Goal: Information Seeking & Learning: Check status

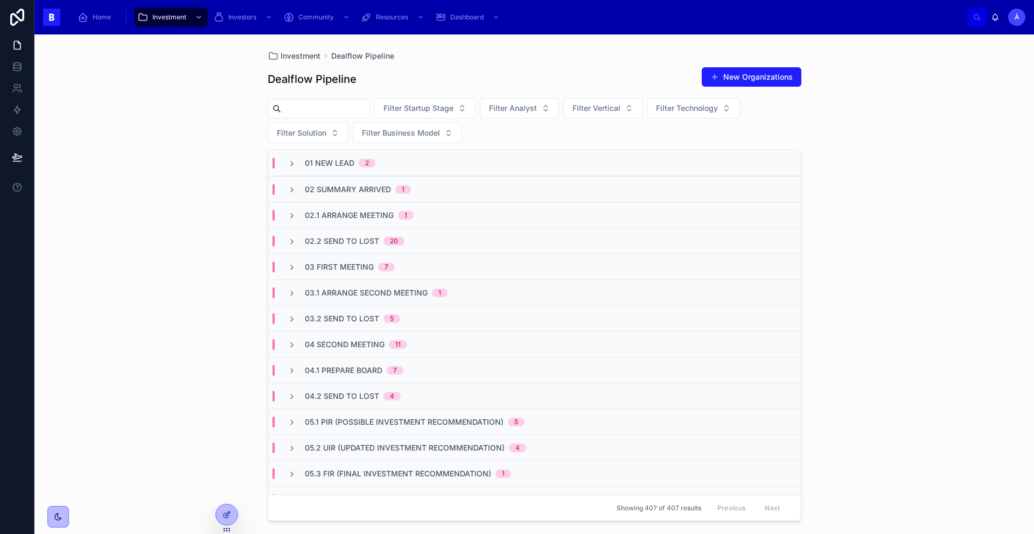
click at [319, 112] on input "text" at bounding box center [325, 108] width 88 height 15
type input "*******"
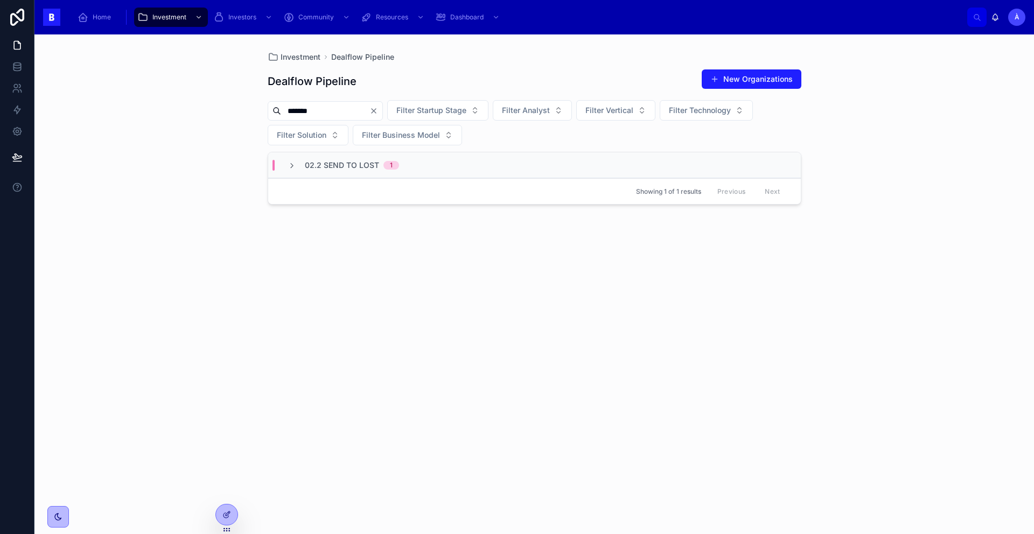
click at [403, 163] on div "02.2 Send To Lost 1" at bounding box center [343, 165] width 137 height 11
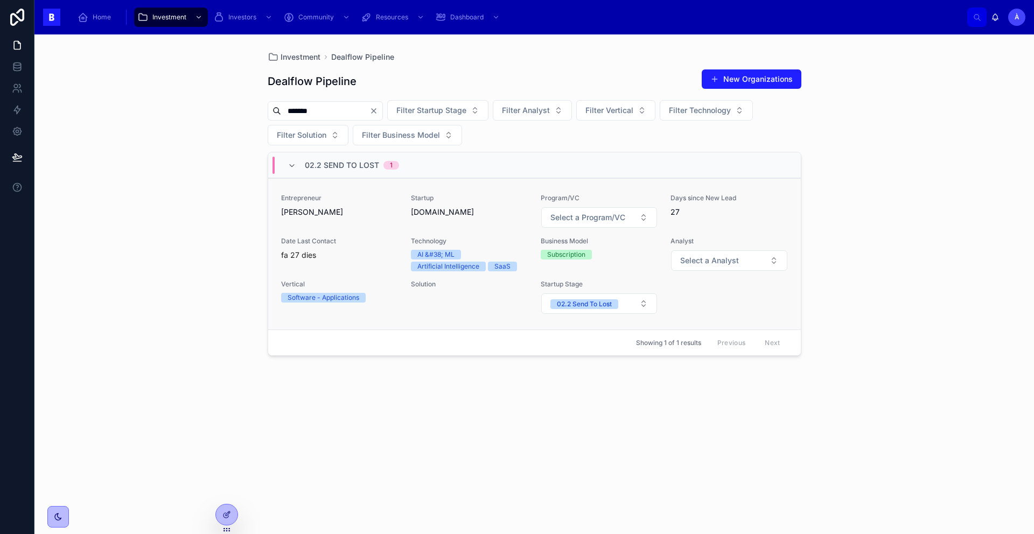
click at [367, 218] on div "Entrepreneur [PERSON_NAME]" at bounding box center [339, 211] width 117 height 34
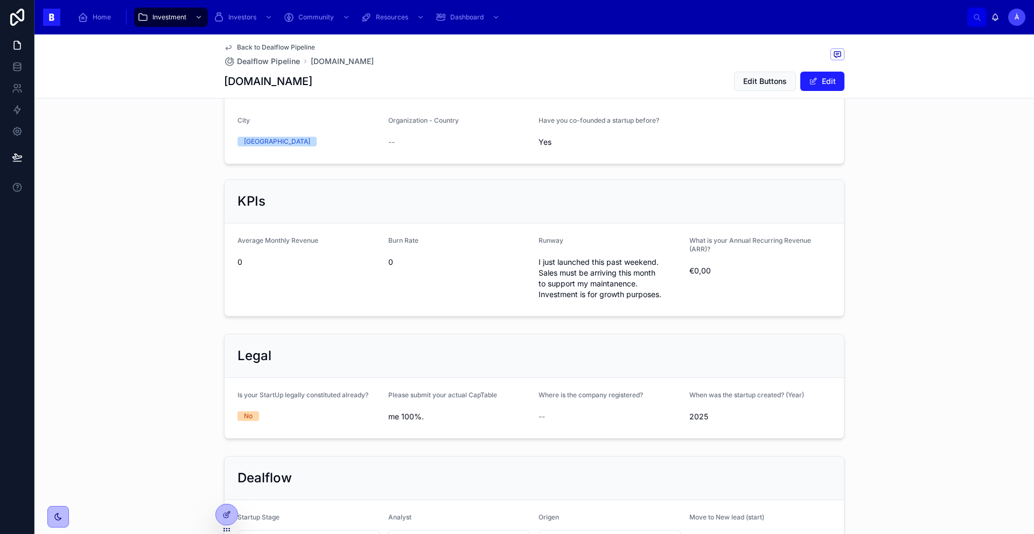
scroll to position [662, 0]
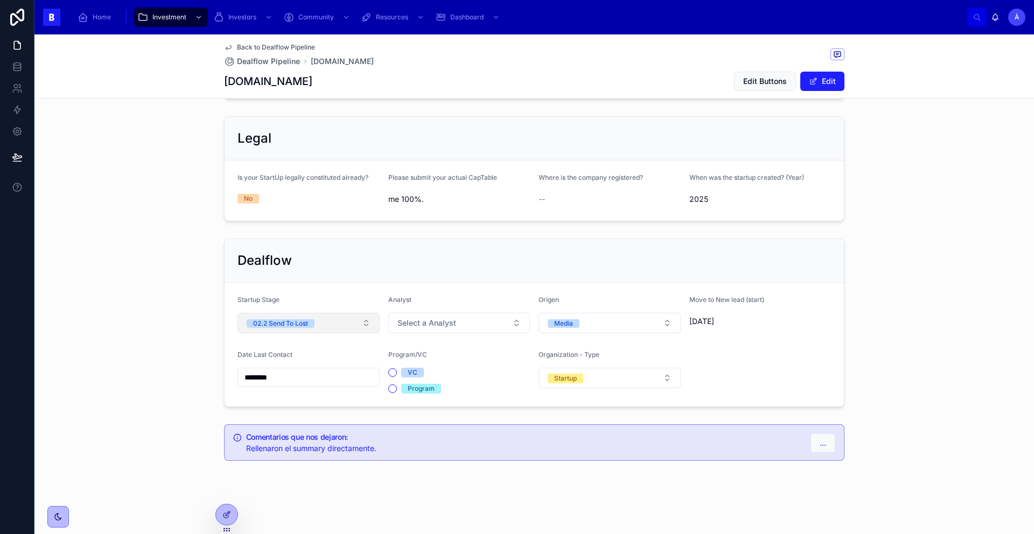
click at [306, 321] on span "02.2 Send To Lost" at bounding box center [281, 323] width 68 height 9
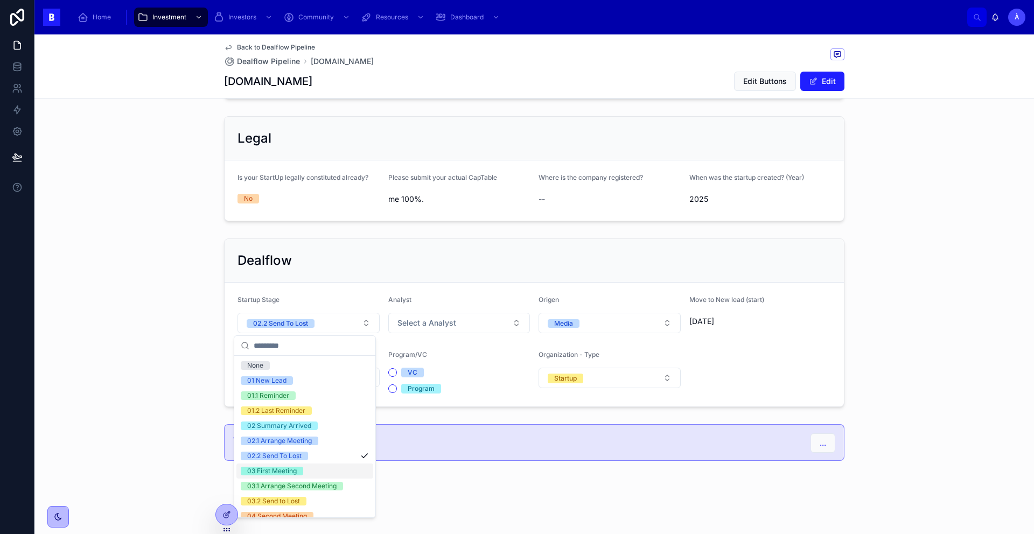
click at [303, 471] on span "03 First Meeting" at bounding box center [272, 471] width 62 height 9
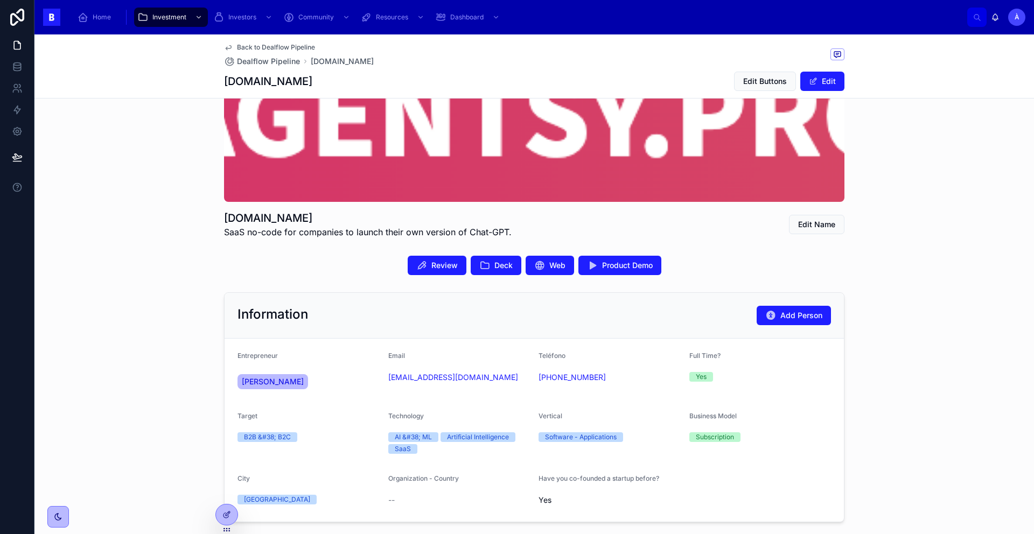
scroll to position [93, 0]
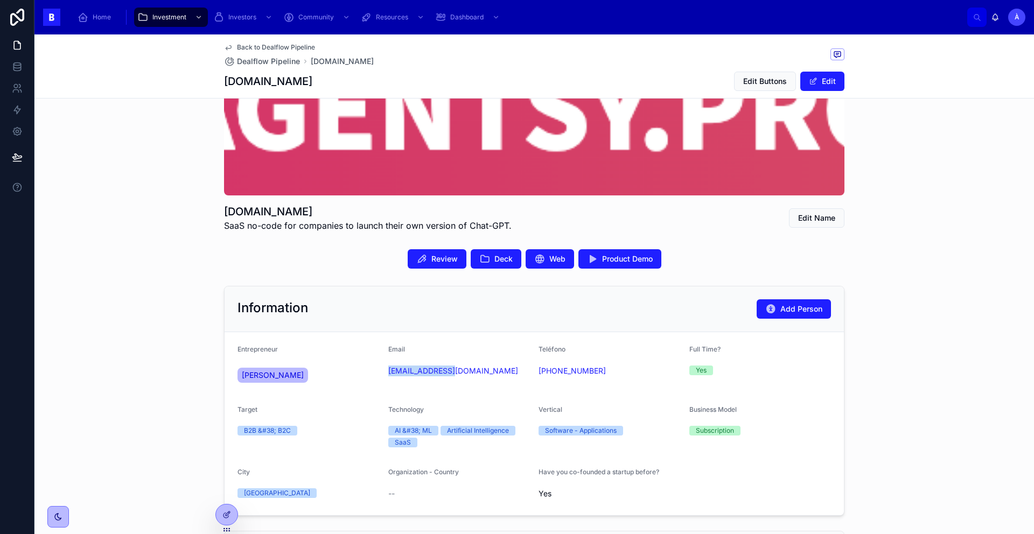
drag, startPoint x: 458, startPoint y: 382, endPoint x: 383, endPoint y: 374, distance: 75.4
click at [383, 374] on form "Entrepreneur [PERSON_NAME] Email [EMAIL_ADDRESS][DOMAIN_NAME] Teléfono [PHONE_N…" at bounding box center [535, 423] width 620 height 183
copy link "[EMAIL_ADDRESS][DOMAIN_NAME]"
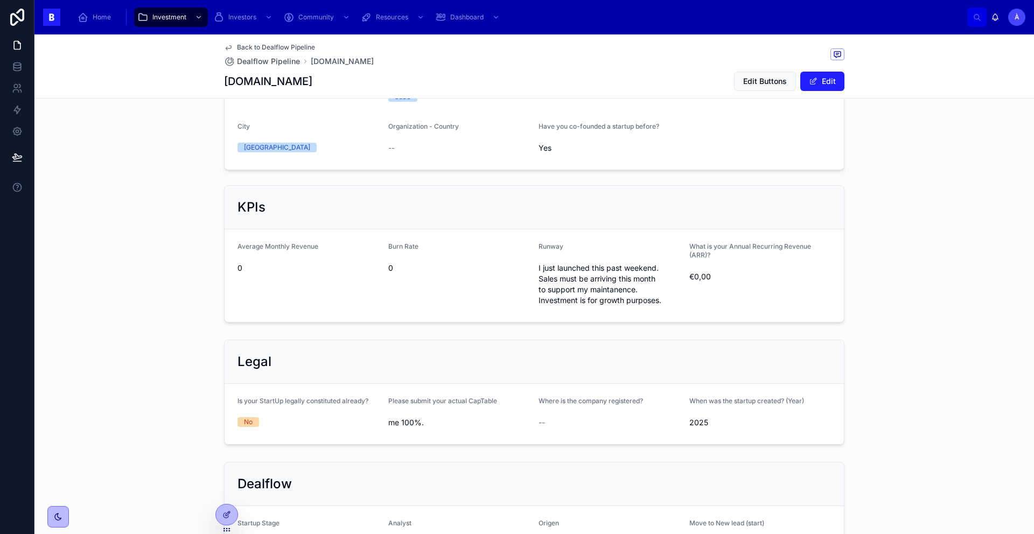
scroll to position [372, 0]
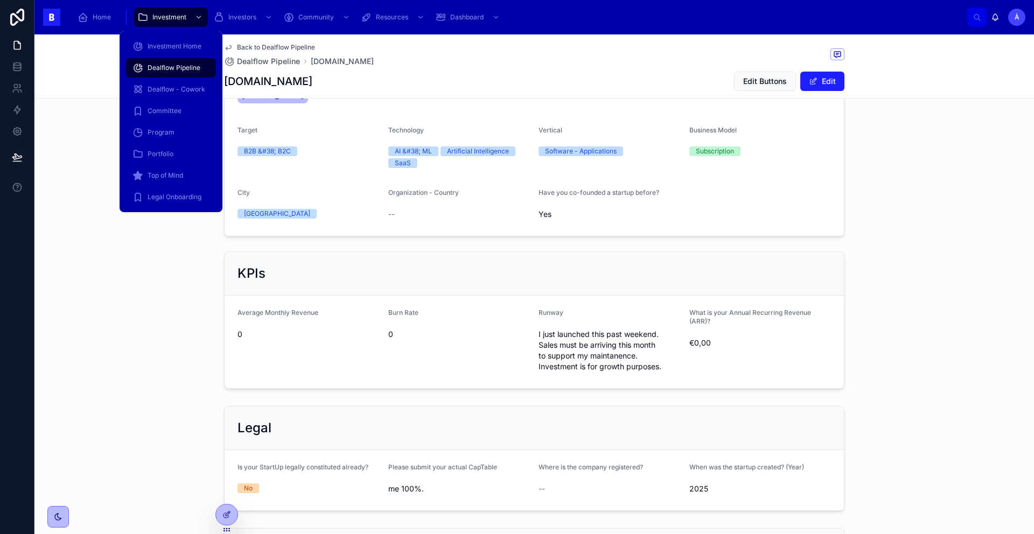
click at [178, 70] on span "Dealflow Pipeline" at bounding box center [174, 68] width 53 height 9
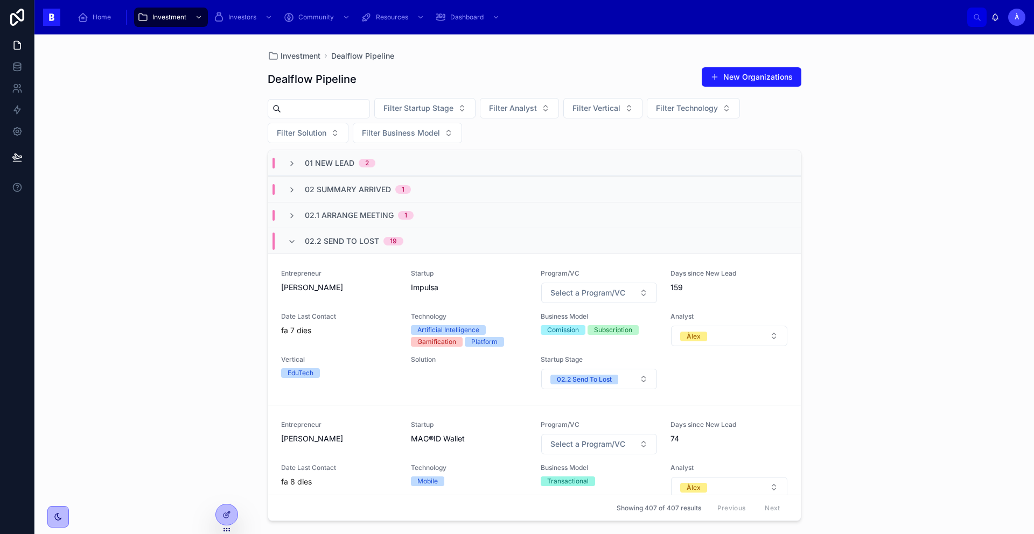
click at [328, 109] on input "text" at bounding box center [325, 108] width 88 height 15
type input "*******"
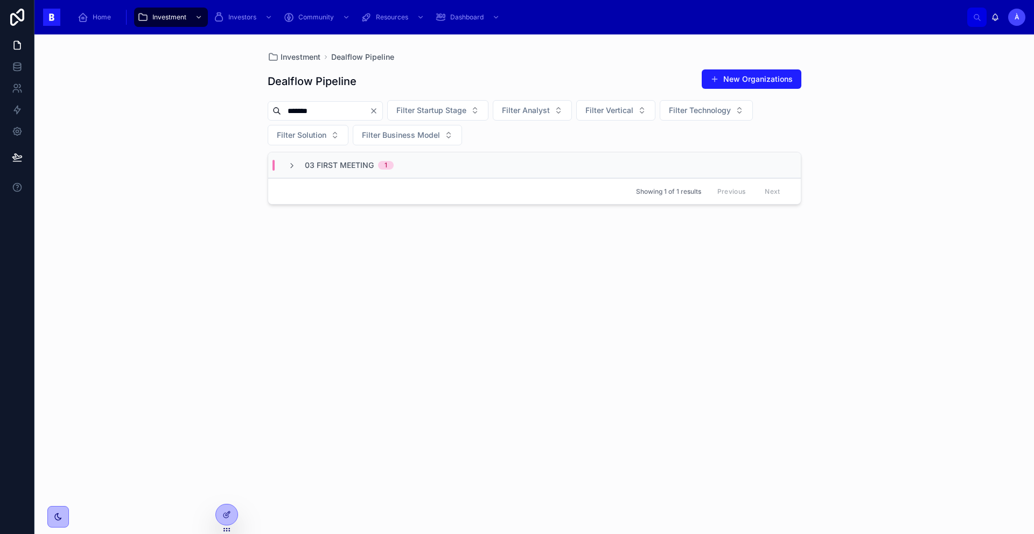
click at [324, 169] on span "03 First Meeting" at bounding box center [339, 165] width 69 height 11
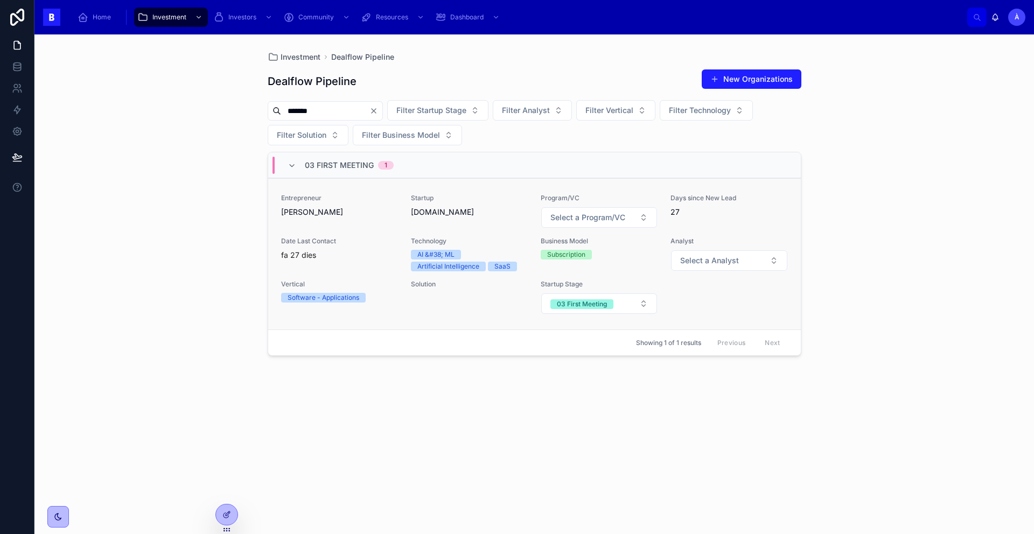
click at [327, 319] on link "Entrepreneur [PERSON_NAME] Startup [DOMAIN_NAME] Program/VC Select a Program/VC…" at bounding box center [534, 253] width 533 height 151
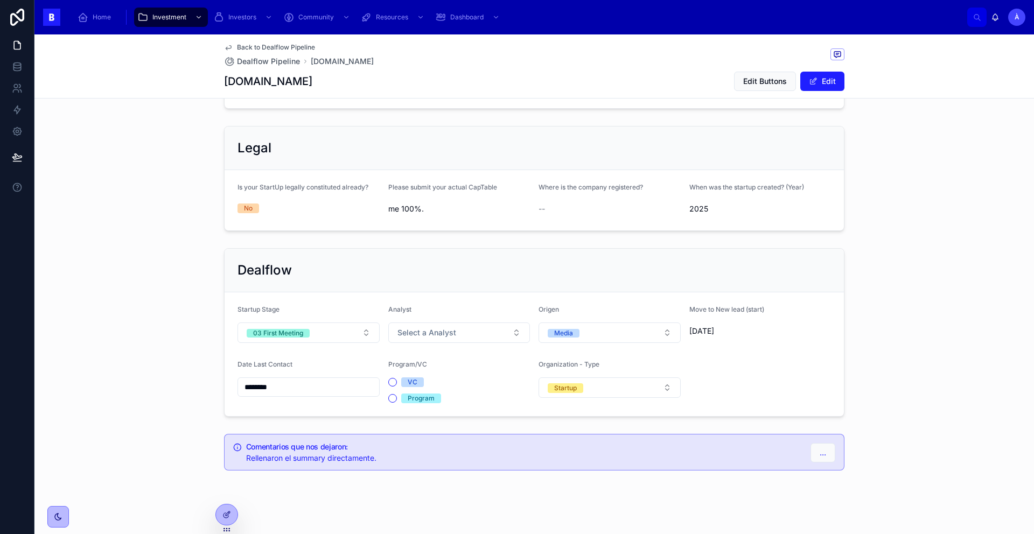
scroll to position [662, 0]
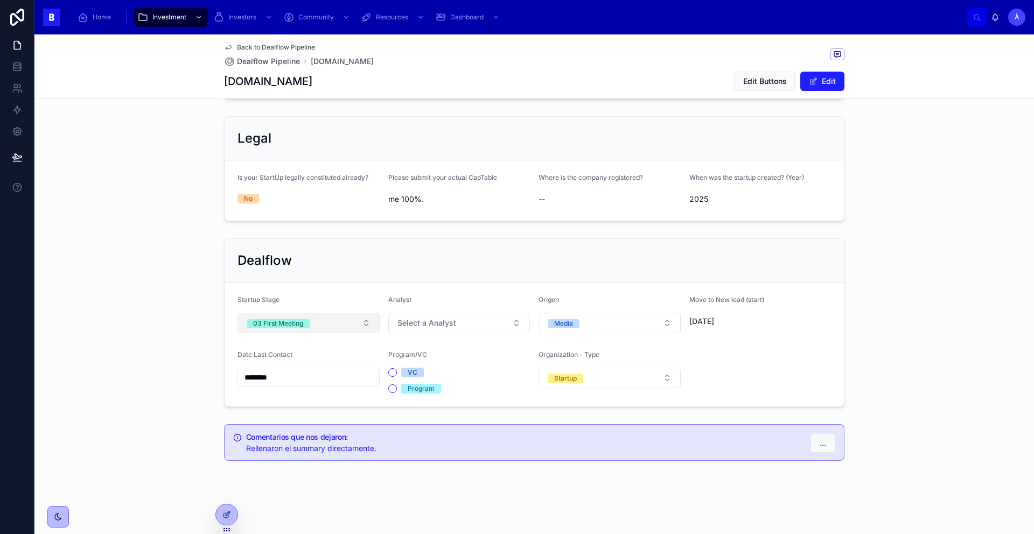
click at [301, 320] on span "03 First Meeting" at bounding box center [278, 323] width 63 height 9
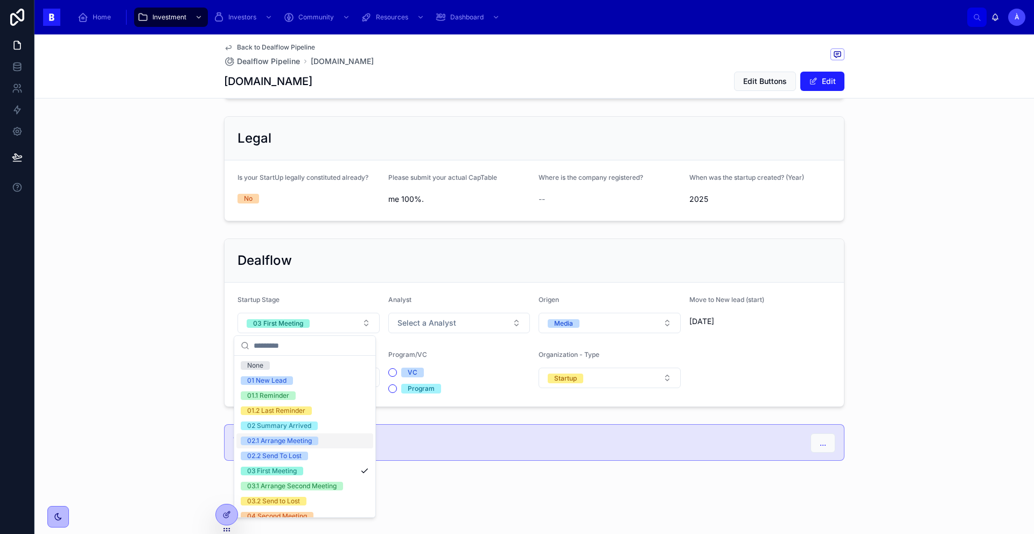
click at [290, 439] on div "02.1 Arrange Meeting" at bounding box center [279, 441] width 65 height 9
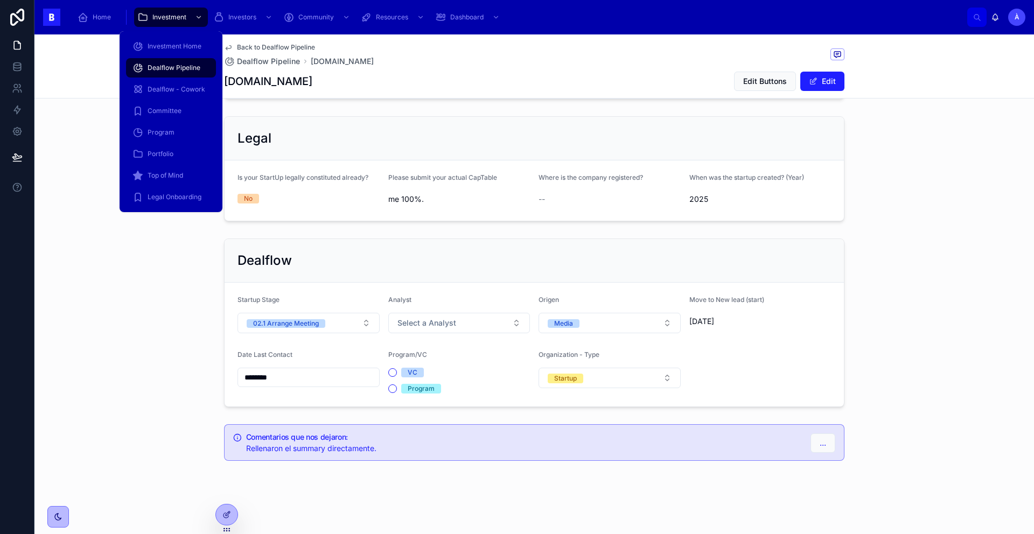
click at [172, 76] on div "Dealflow Pipeline" at bounding box center [171, 67] width 77 height 17
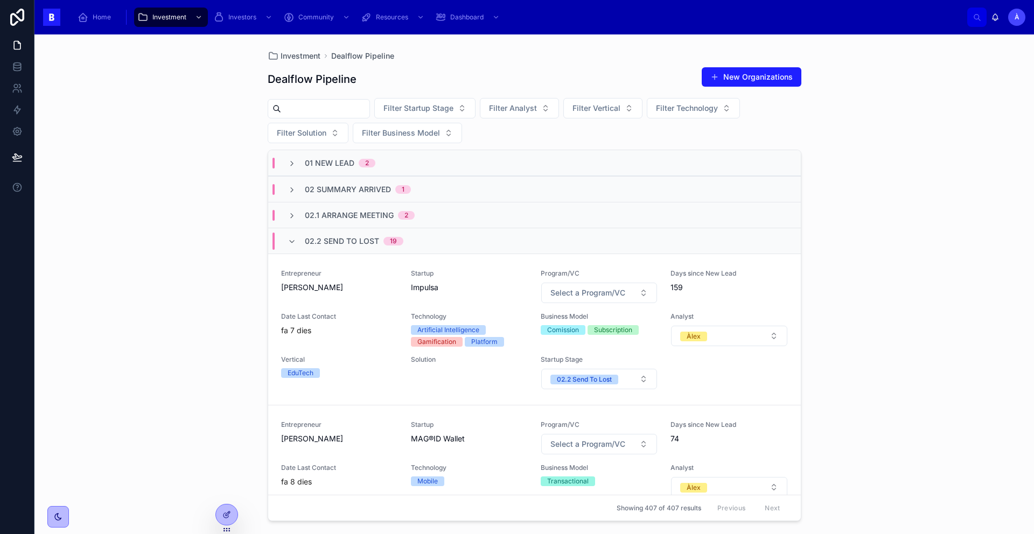
click at [320, 110] on input "text" at bounding box center [325, 108] width 88 height 15
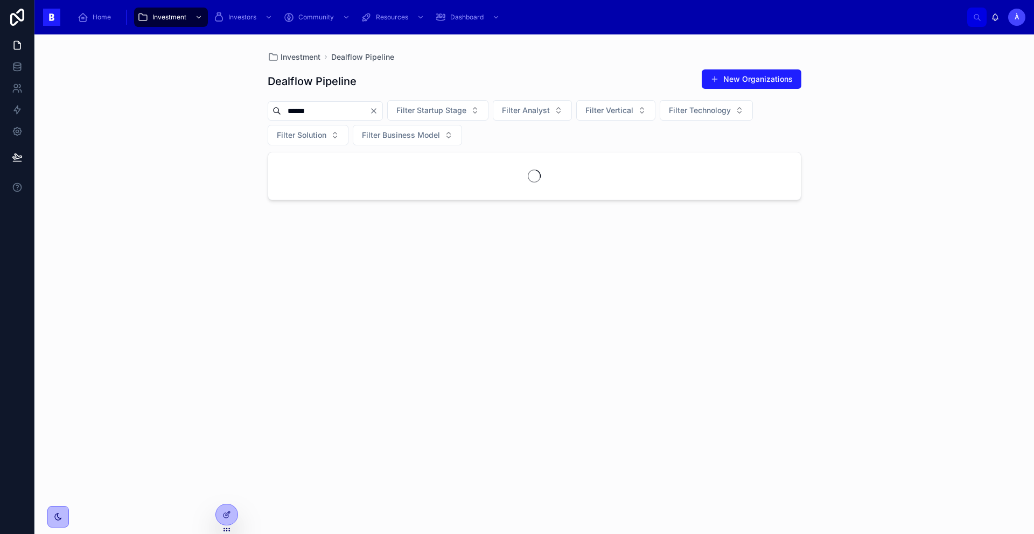
type input "******"
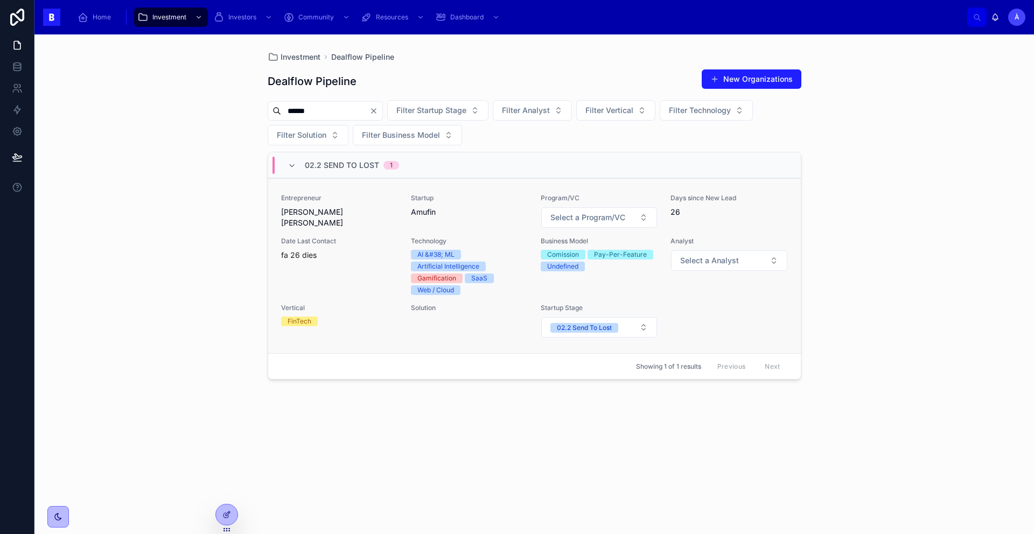
click at [322, 226] on div "Entrepreneur [PERSON_NAME] [PERSON_NAME]" at bounding box center [339, 211] width 117 height 34
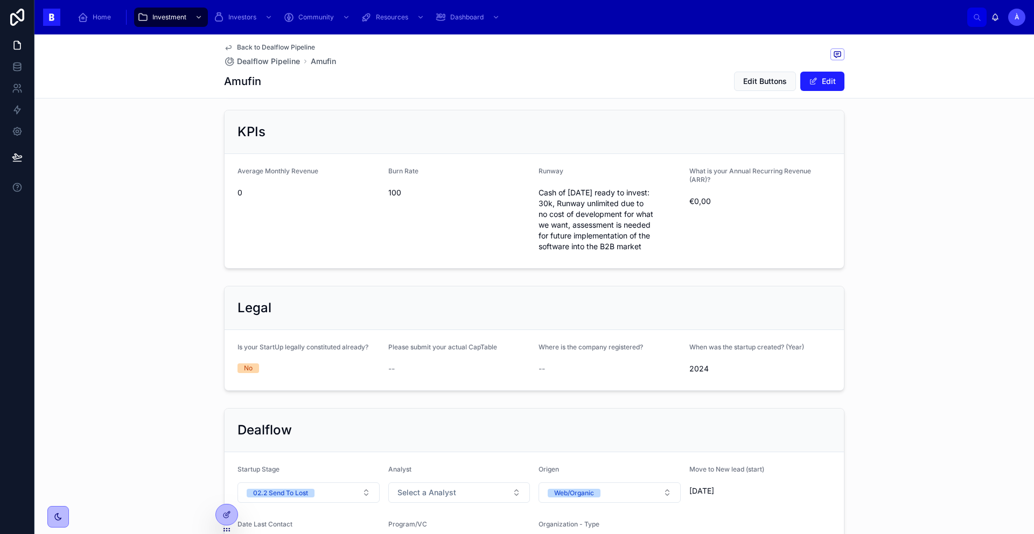
scroll to position [774, 0]
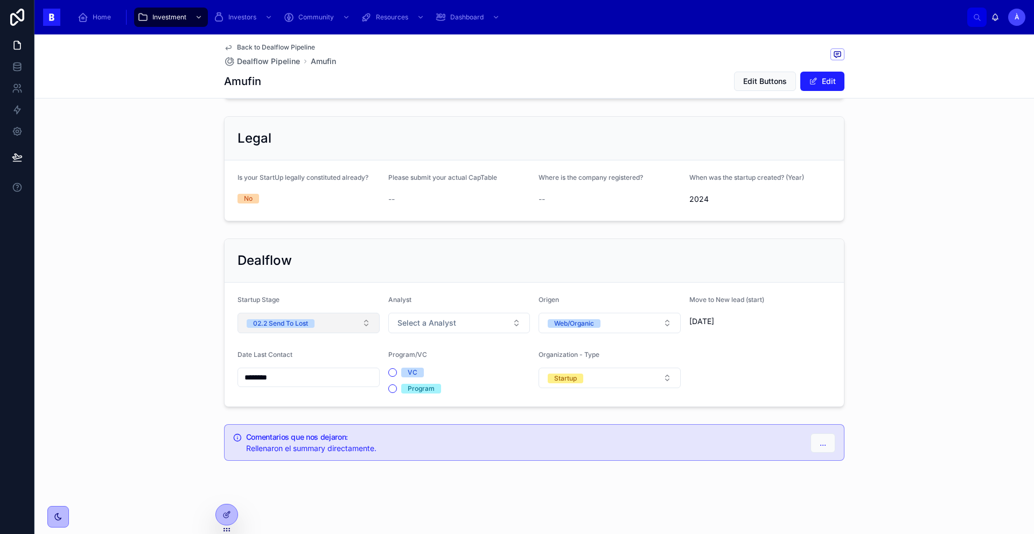
click at [337, 322] on button "02.2 Send To Lost" at bounding box center [309, 323] width 142 height 20
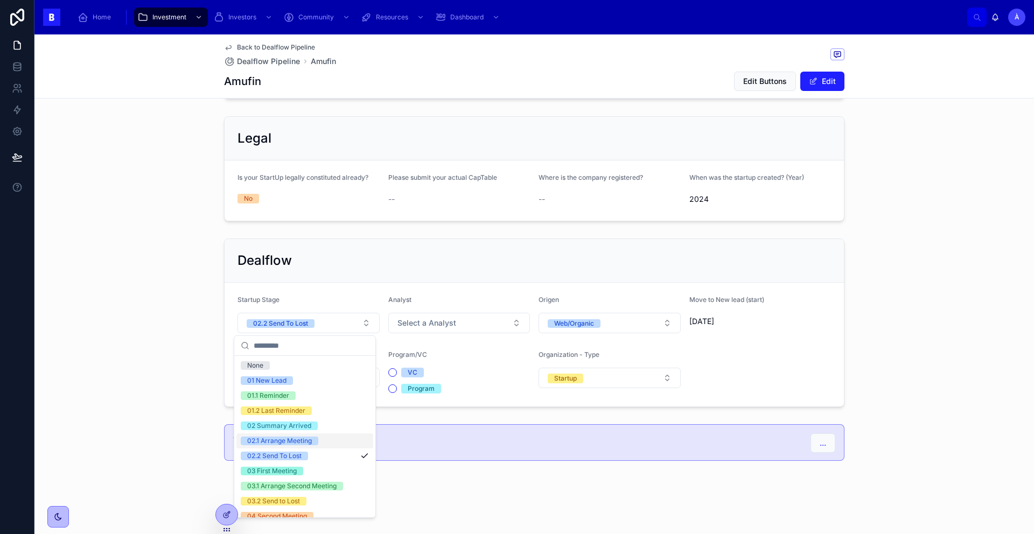
click at [291, 440] on div "02.1 Arrange Meeting" at bounding box center [279, 441] width 65 height 9
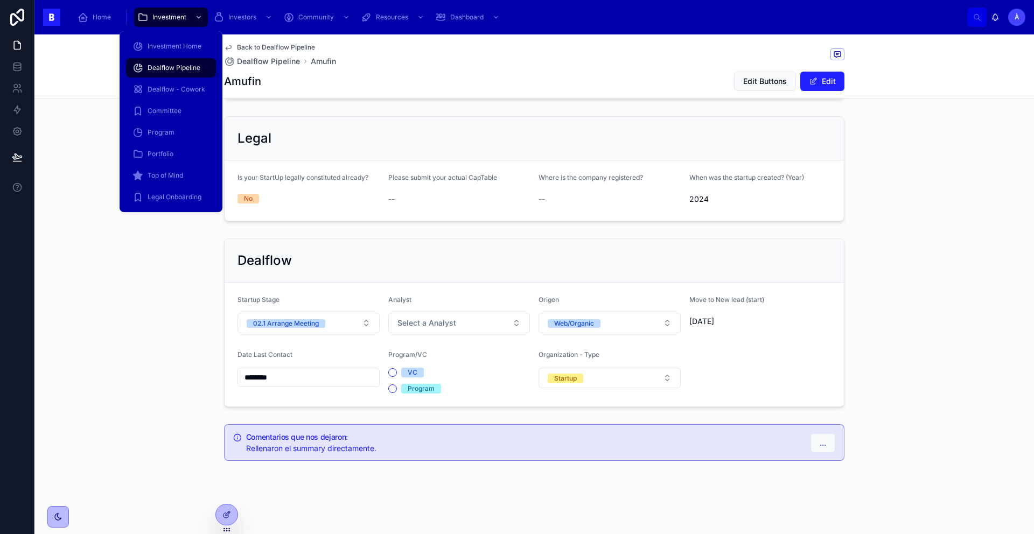
click at [169, 71] on span "Dealflow Pipeline" at bounding box center [174, 68] width 53 height 9
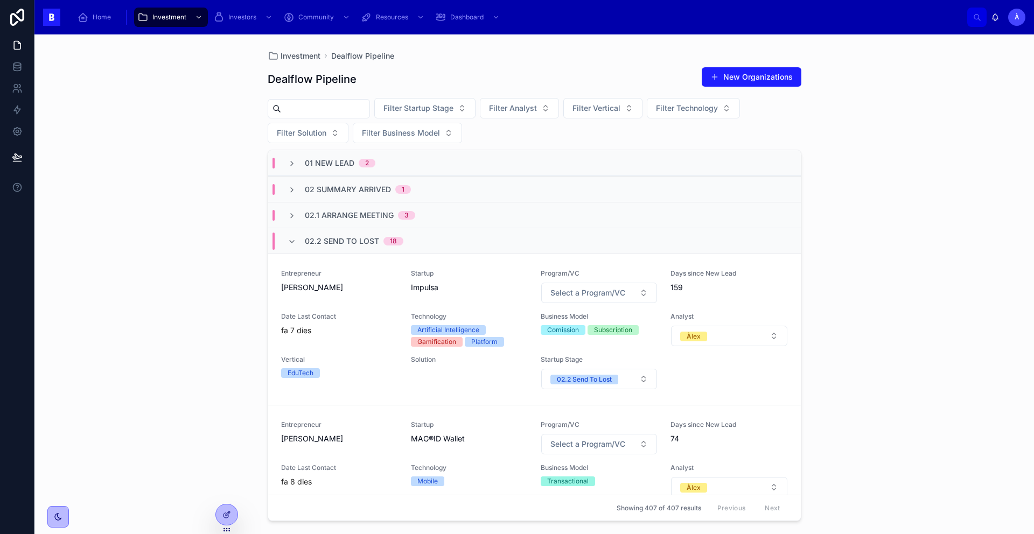
click at [302, 107] on input "text" at bounding box center [325, 108] width 88 height 15
type input "*****"
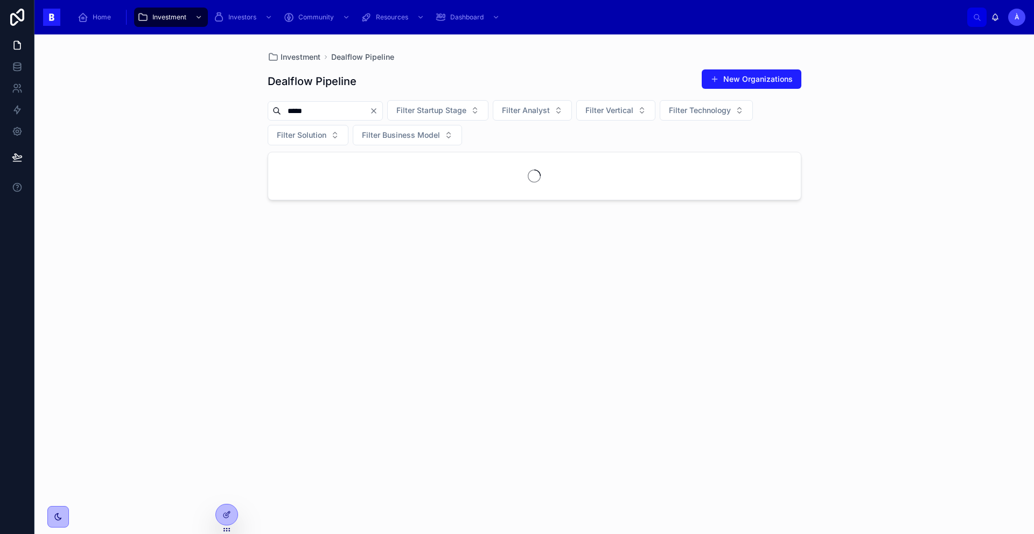
click at [376, 113] on icon "Clear" at bounding box center [374, 111] width 4 height 4
